Goal: Information Seeking & Learning: Learn about a topic

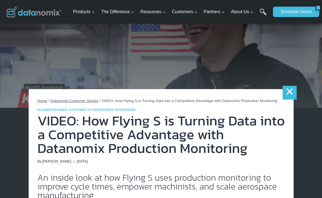
click at [289, 93] on link "×" at bounding box center [290, 93] width 14 height 14
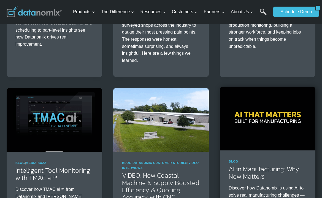
scroll to position [606, 0]
